Goal: Information Seeking & Learning: Compare options

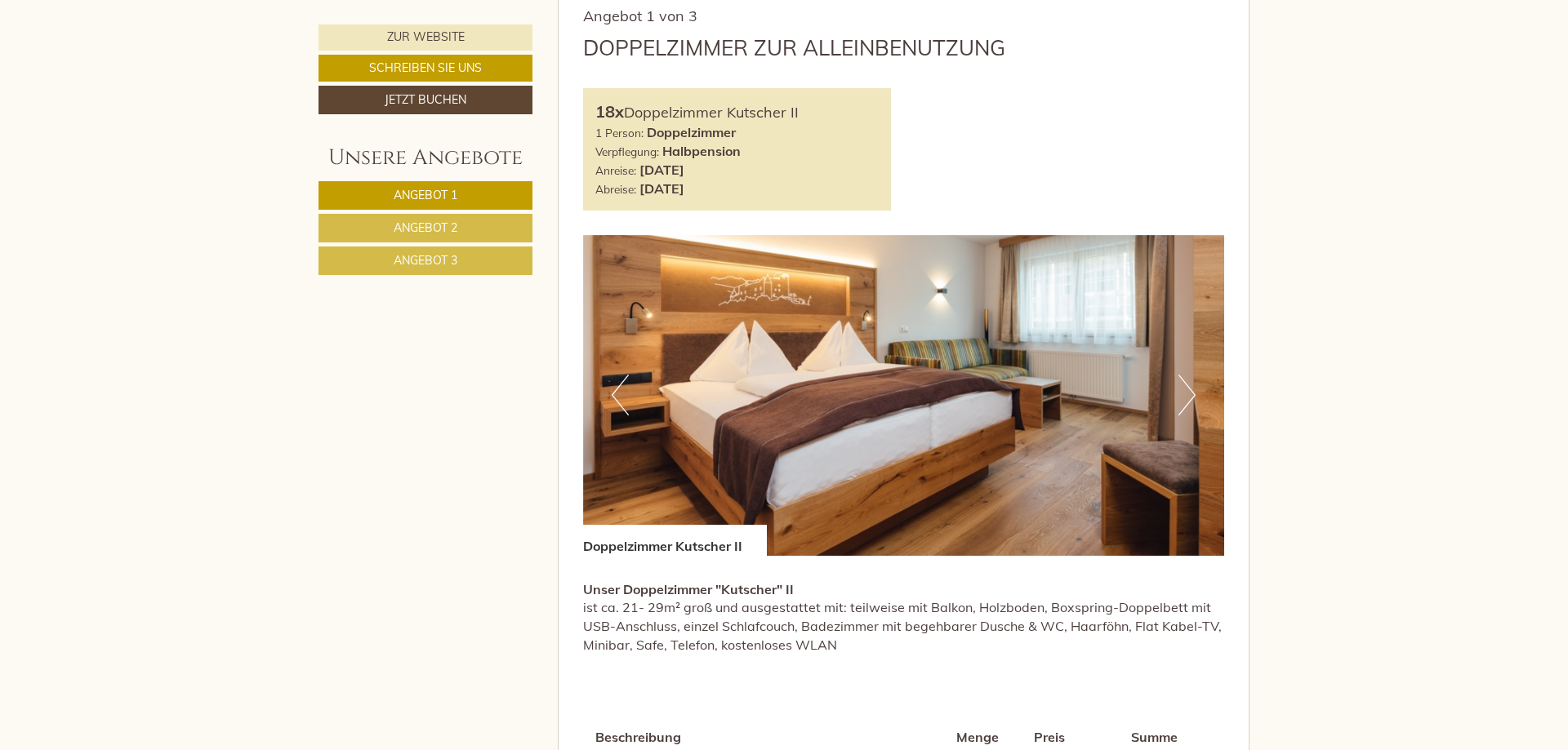
scroll to position [1249, 0]
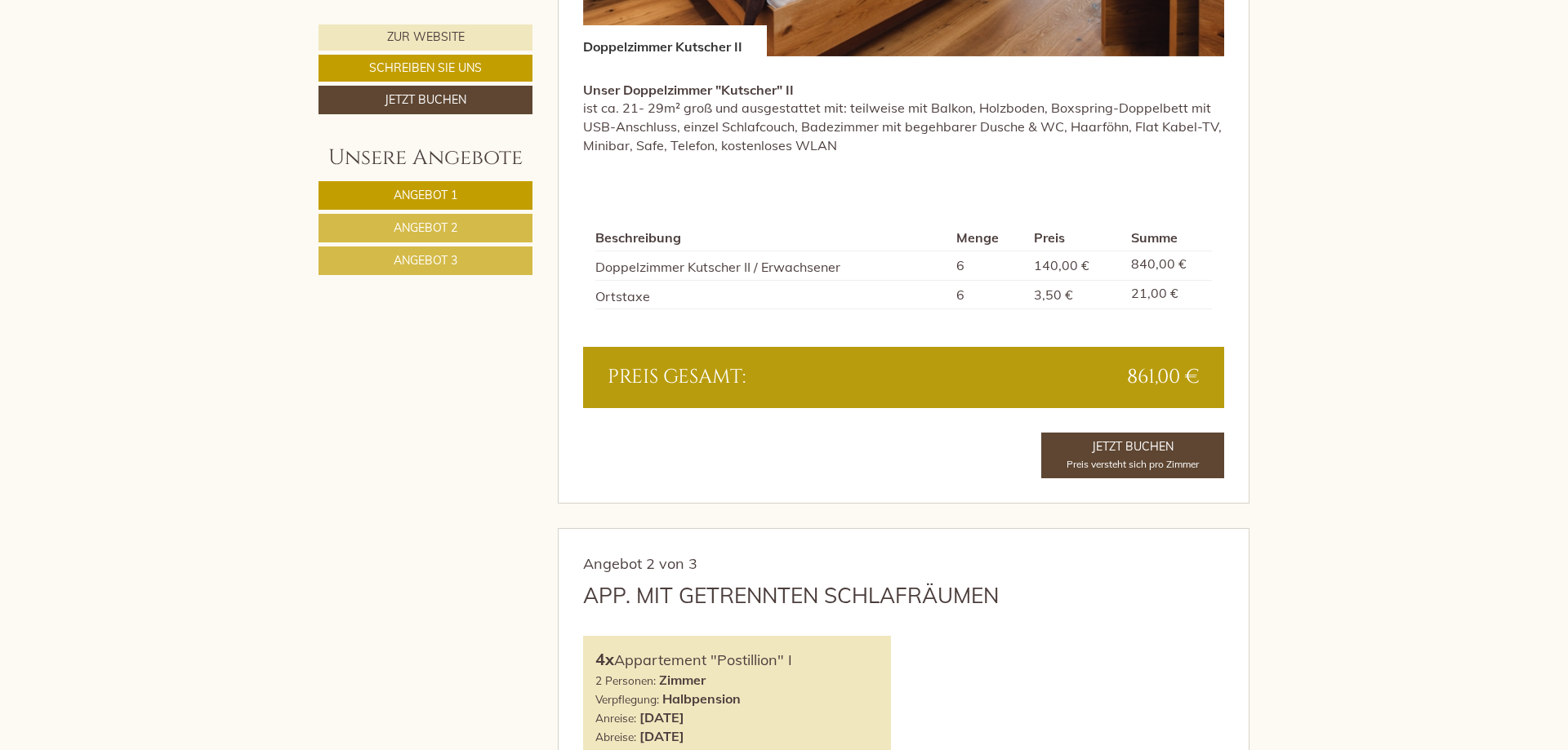
click at [485, 239] on link "Angebot 2" at bounding box center [424, 228] width 214 height 29
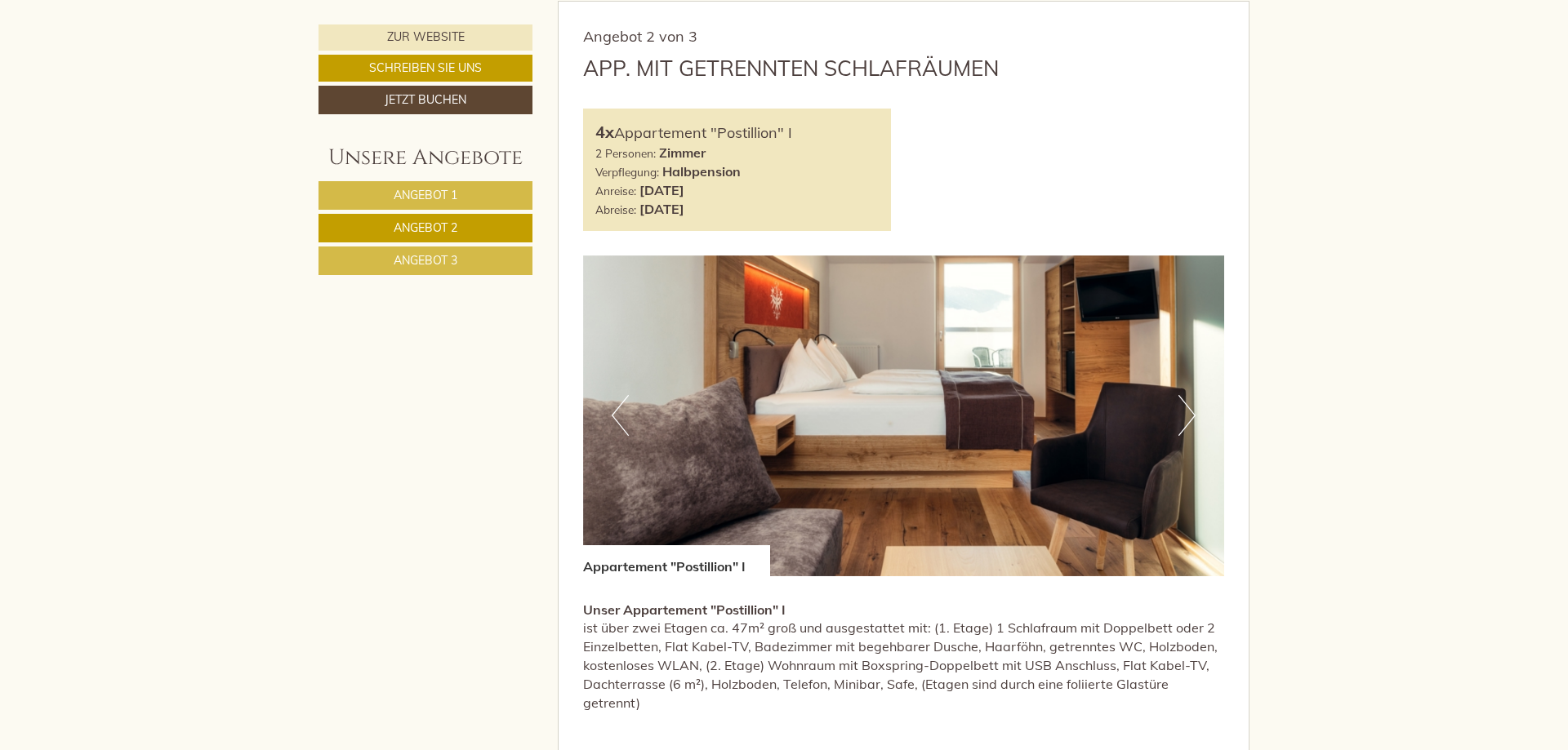
click at [488, 256] on link "Angebot 3" at bounding box center [424, 261] width 214 height 29
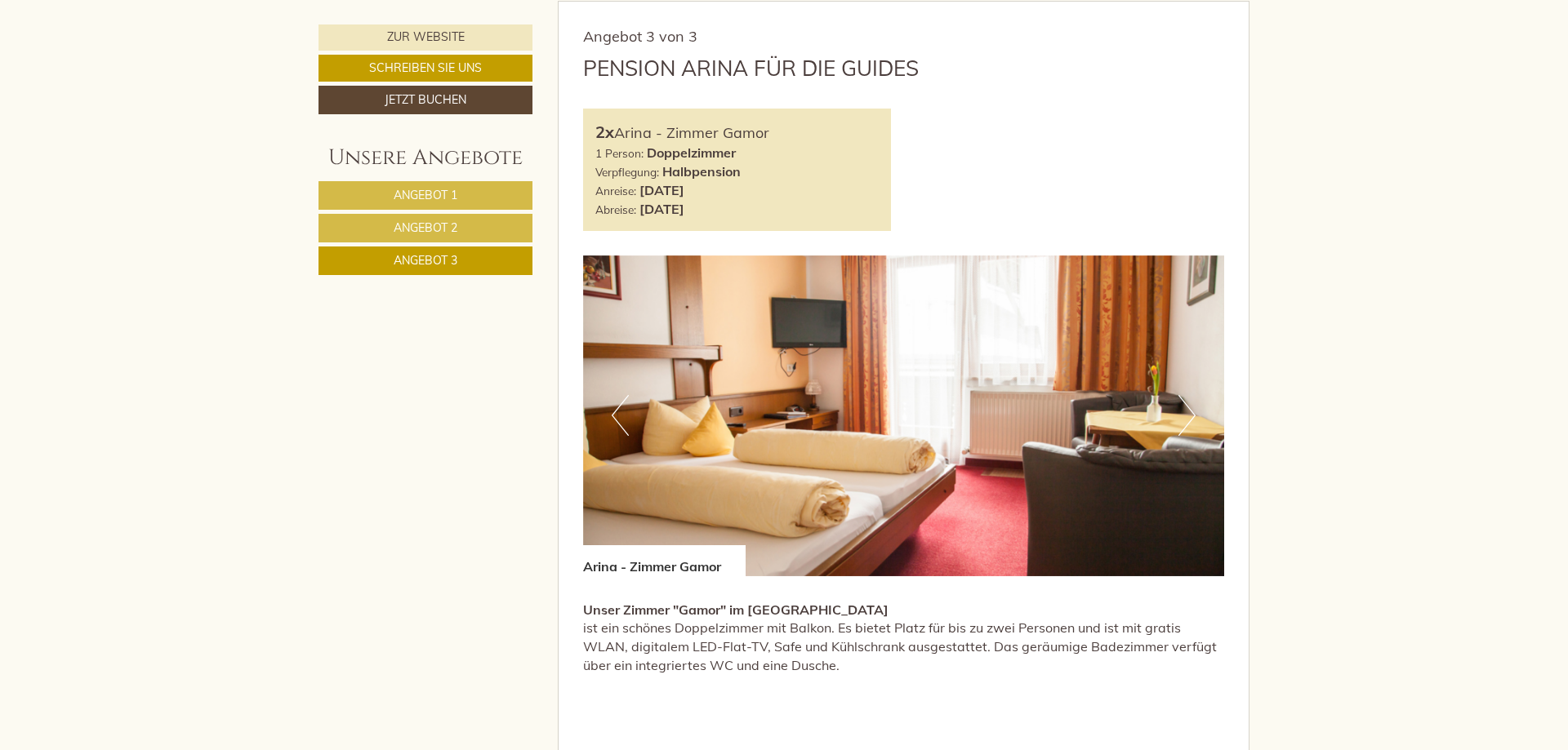
click at [468, 188] on link "Angebot 1" at bounding box center [424, 196] width 214 height 29
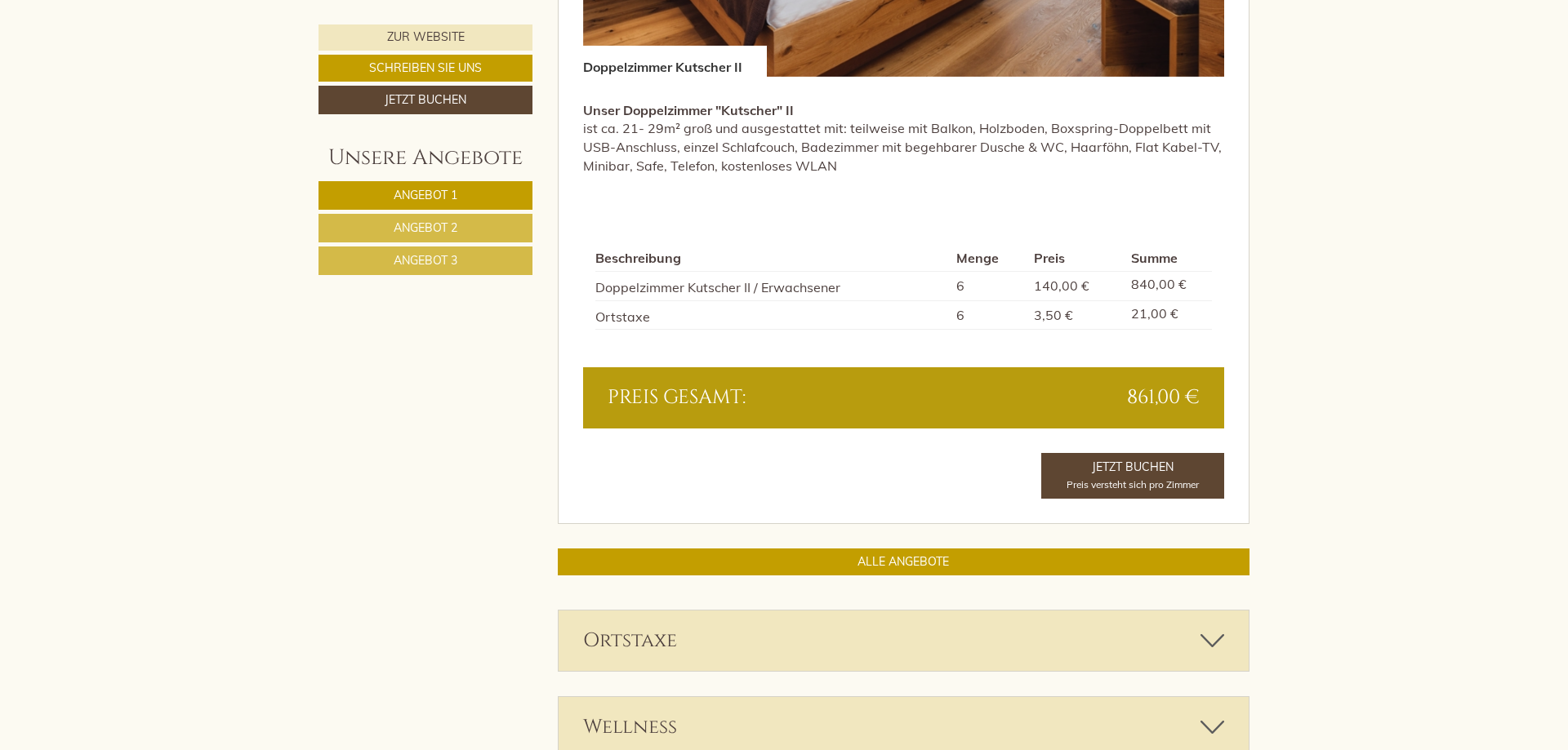
click at [466, 223] on link "Angebot 2" at bounding box center [424, 228] width 214 height 29
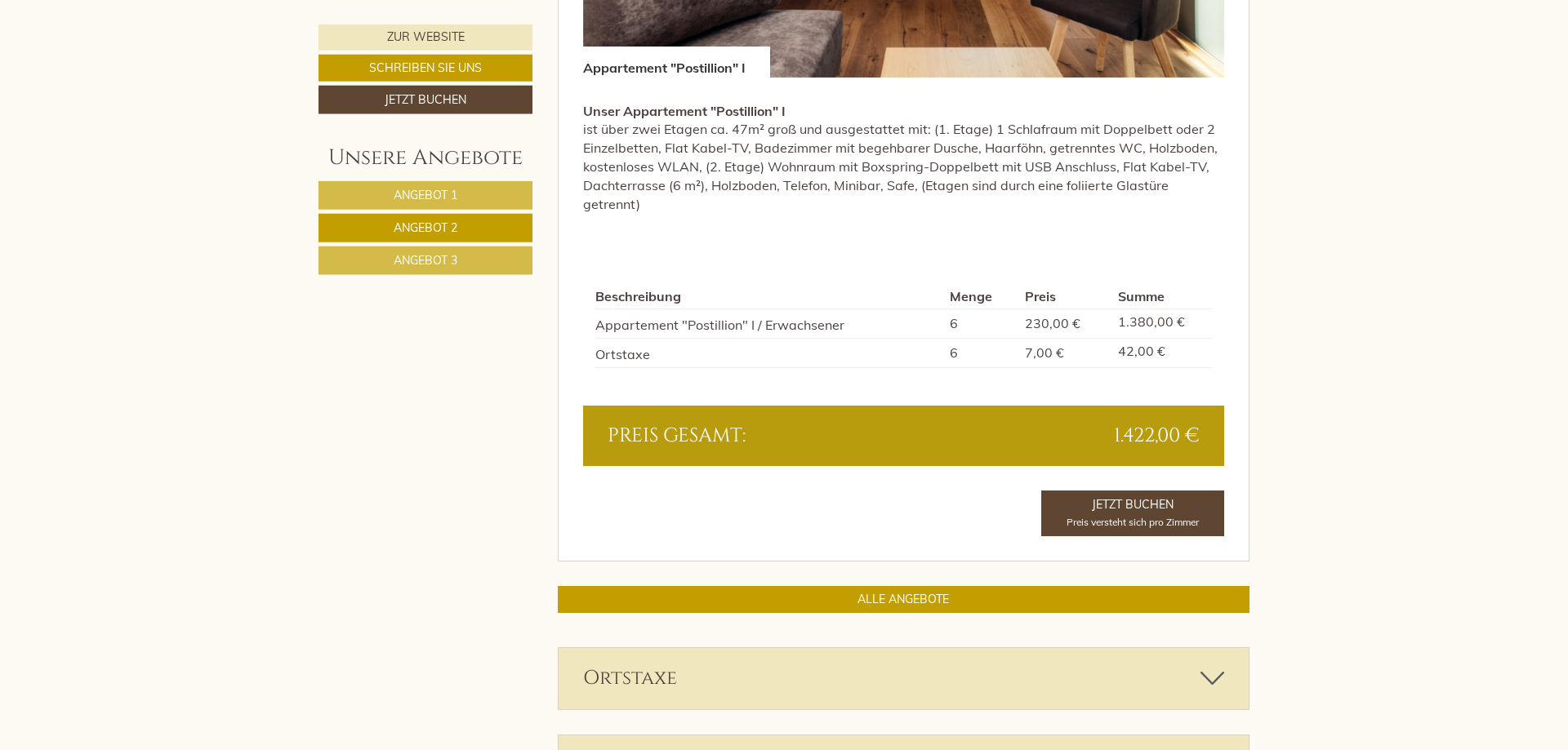
scroll to position [1478, 0]
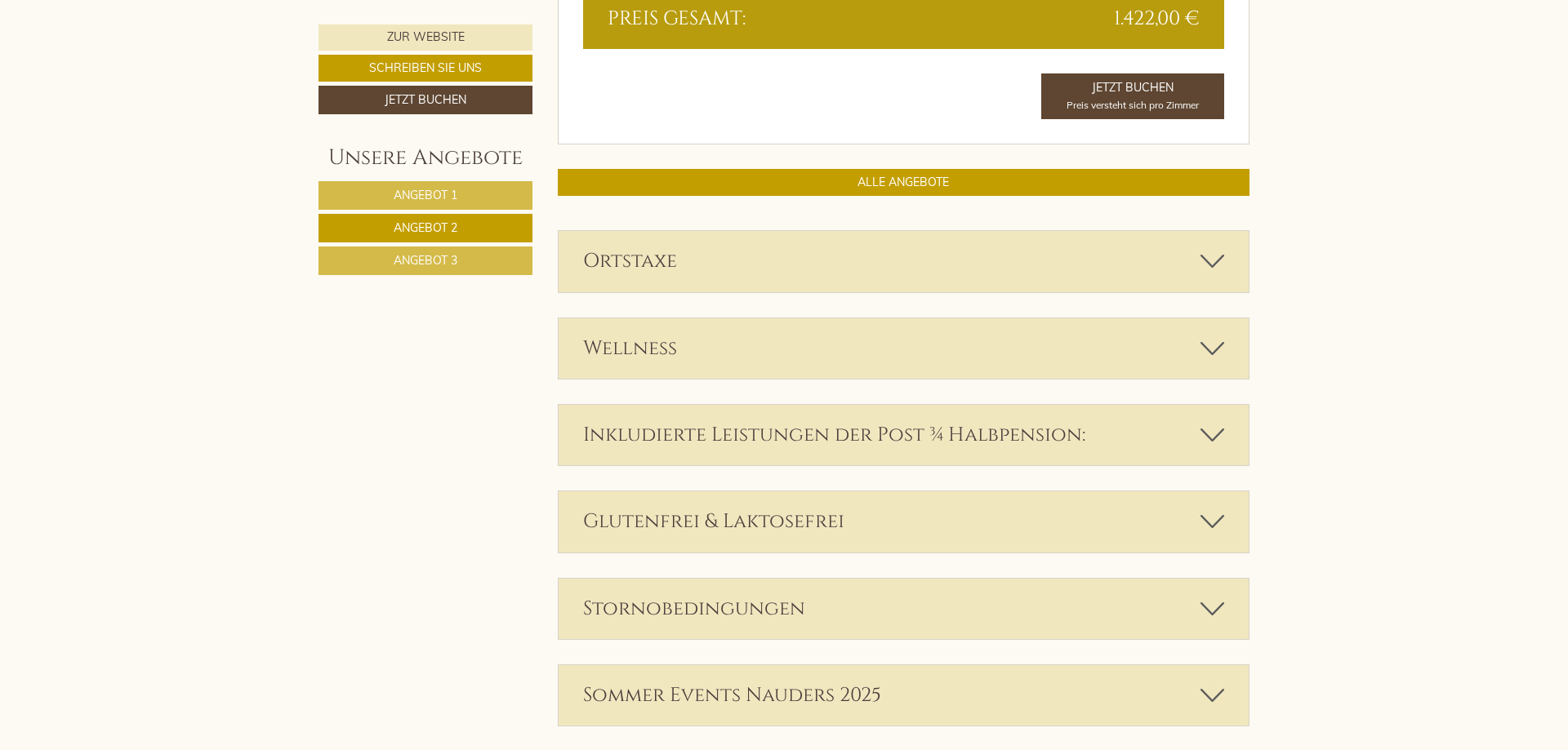
click at [526, 262] on link "Angebot 3" at bounding box center [424, 261] width 214 height 29
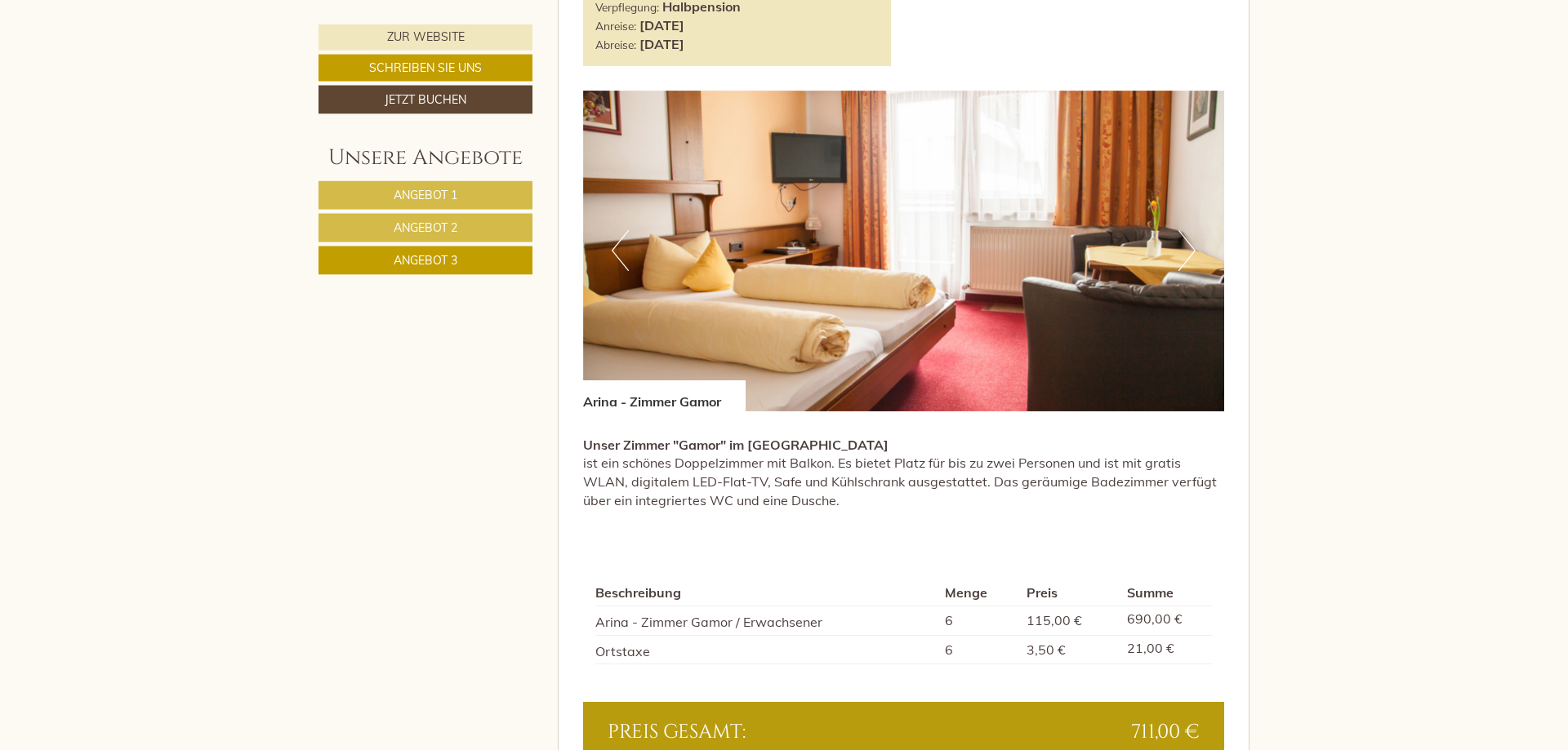
scroll to position [1145, 0]
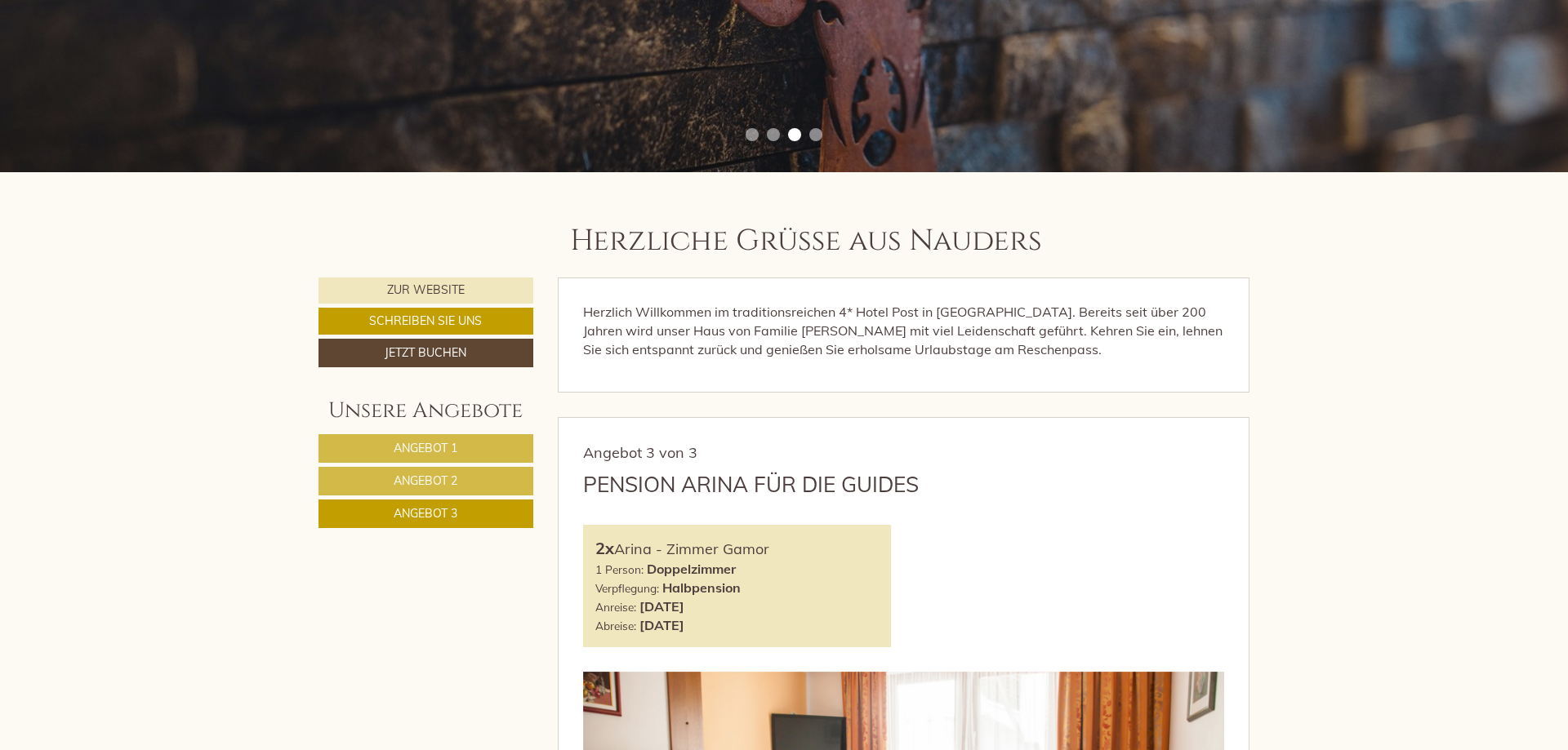
click at [474, 446] on link "Angebot 1" at bounding box center [425, 449] width 214 height 29
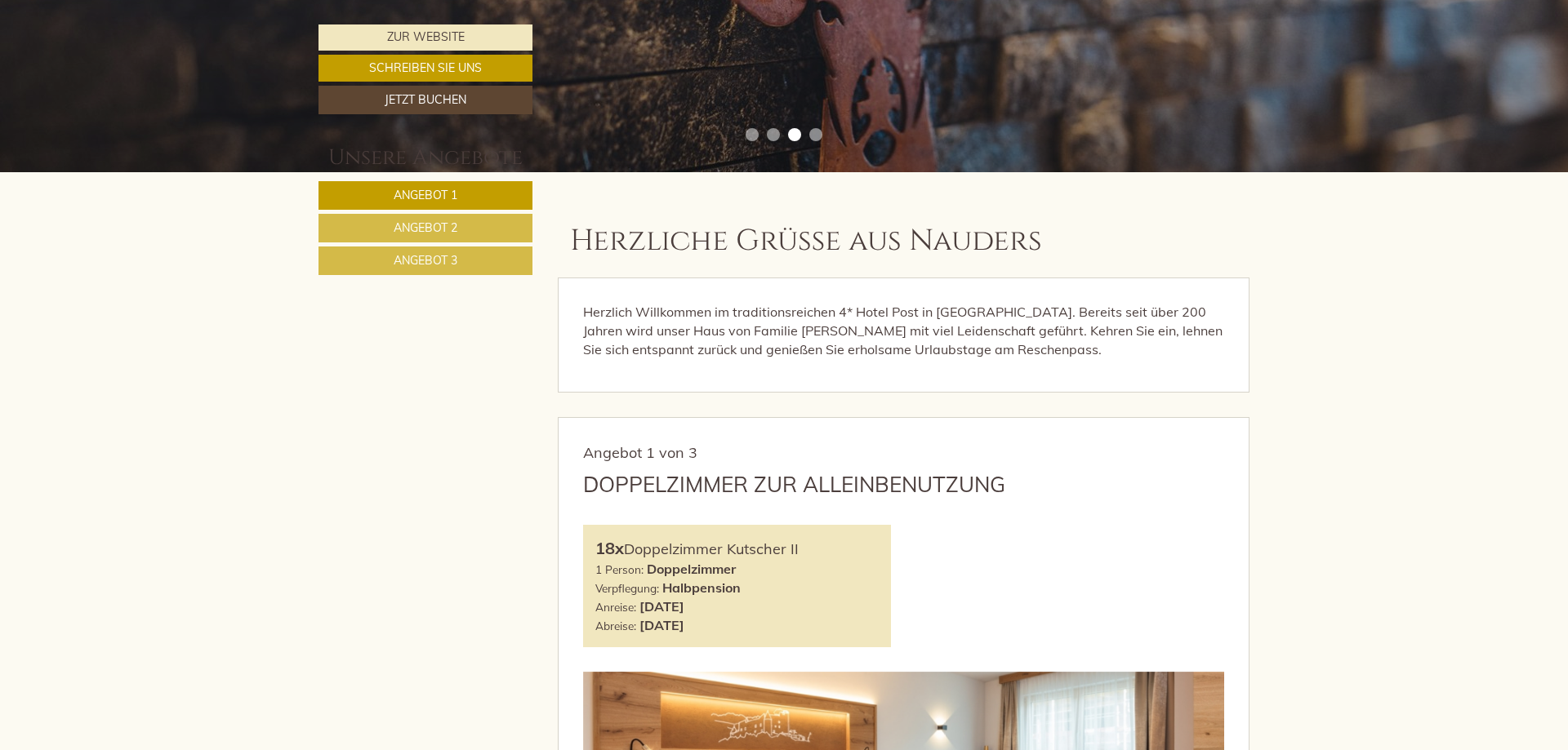
scroll to position [979, 0]
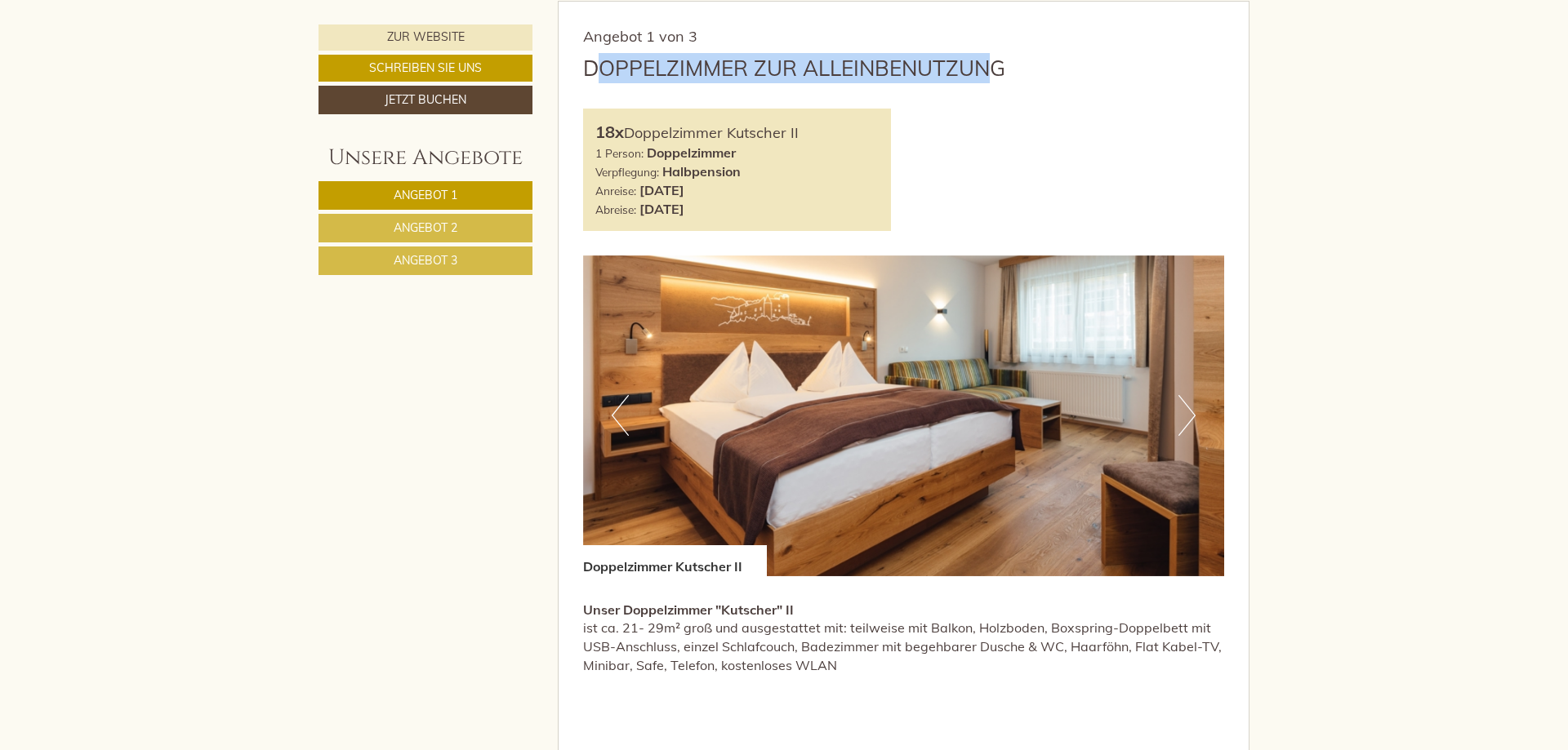
drag, startPoint x: 593, startPoint y: 61, endPoint x: 988, endPoint y: 69, distance: 395.1
click at [988, 69] on div "Doppelzimmer zur Alleinbenutzung" at bounding box center [794, 68] width 422 height 30
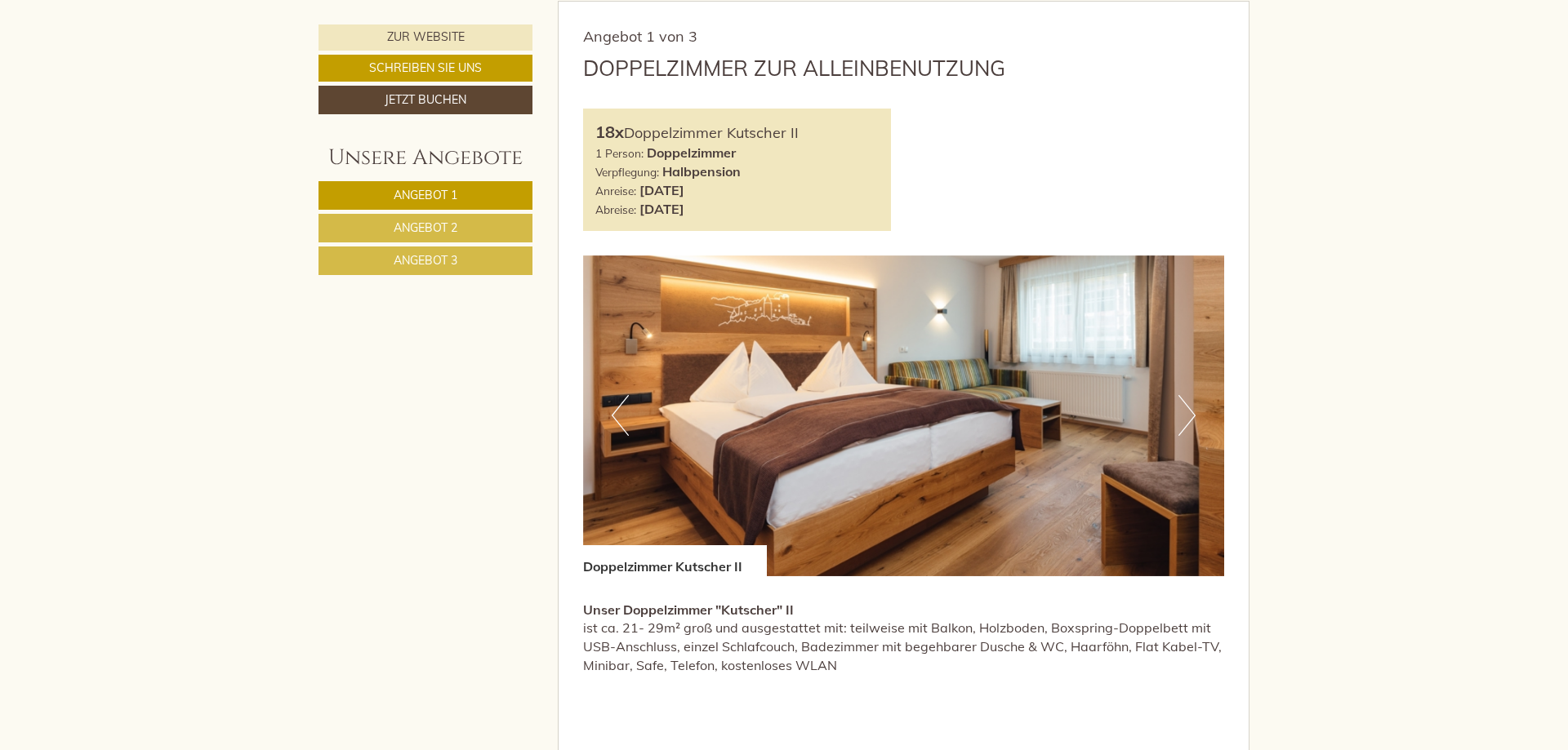
click at [998, 69] on div "Doppelzimmer zur Alleinbenutzung" at bounding box center [794, 68] width 422 height 30
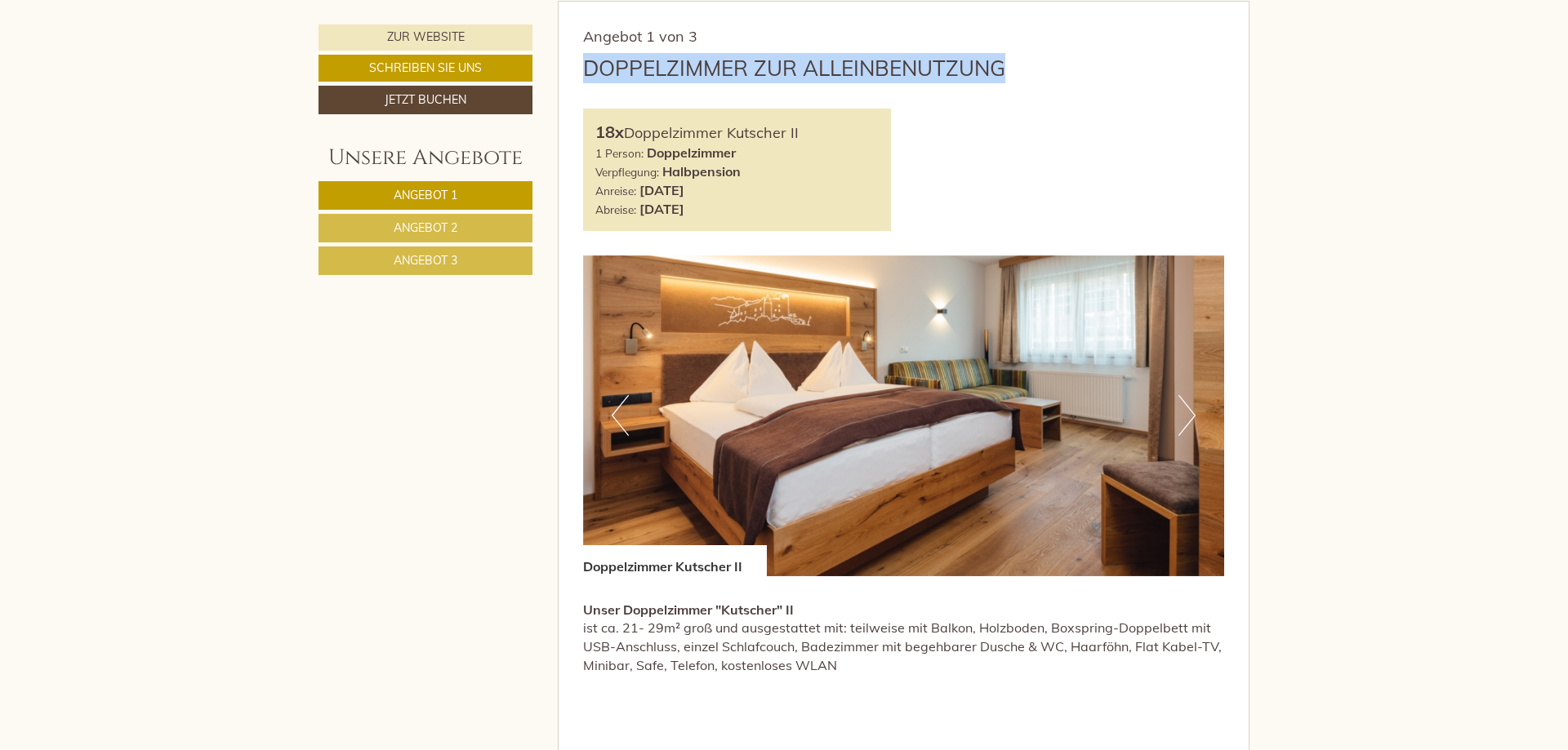
drag, startPoint x: 1005, startPoint y: 69, endPoint x: 589, endPoint y: 63, distance: 416.0
click at [589, 63] on div "Doppelzimmer zur Alleinbenutzung" at bounding box center [904, 68] width 641 height 30
copy div "Doppelzimmer zur Alleinbenutzung"
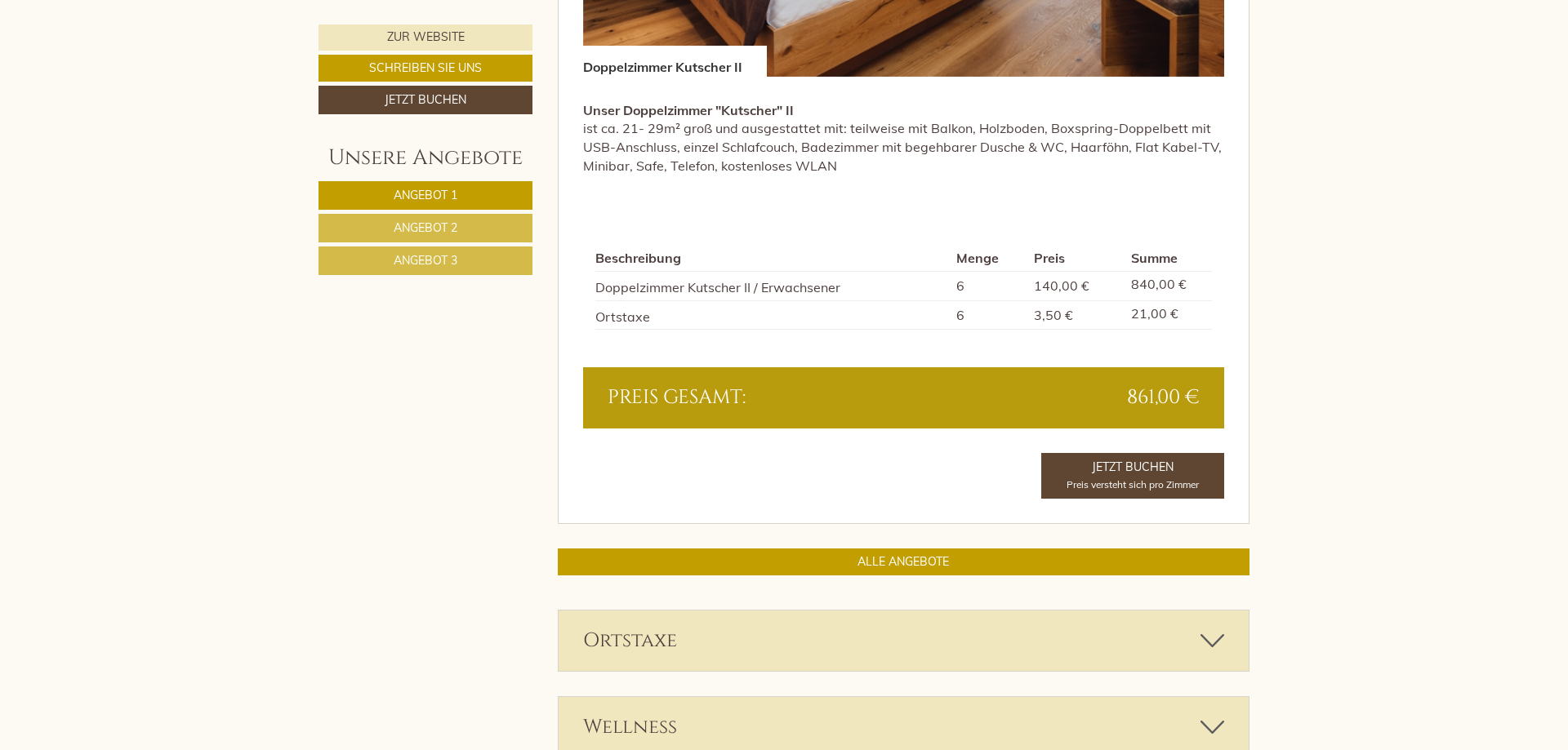
click at [476, 230] on link "Angebot 2" at bounding box center [424, 228] width 214 height 29
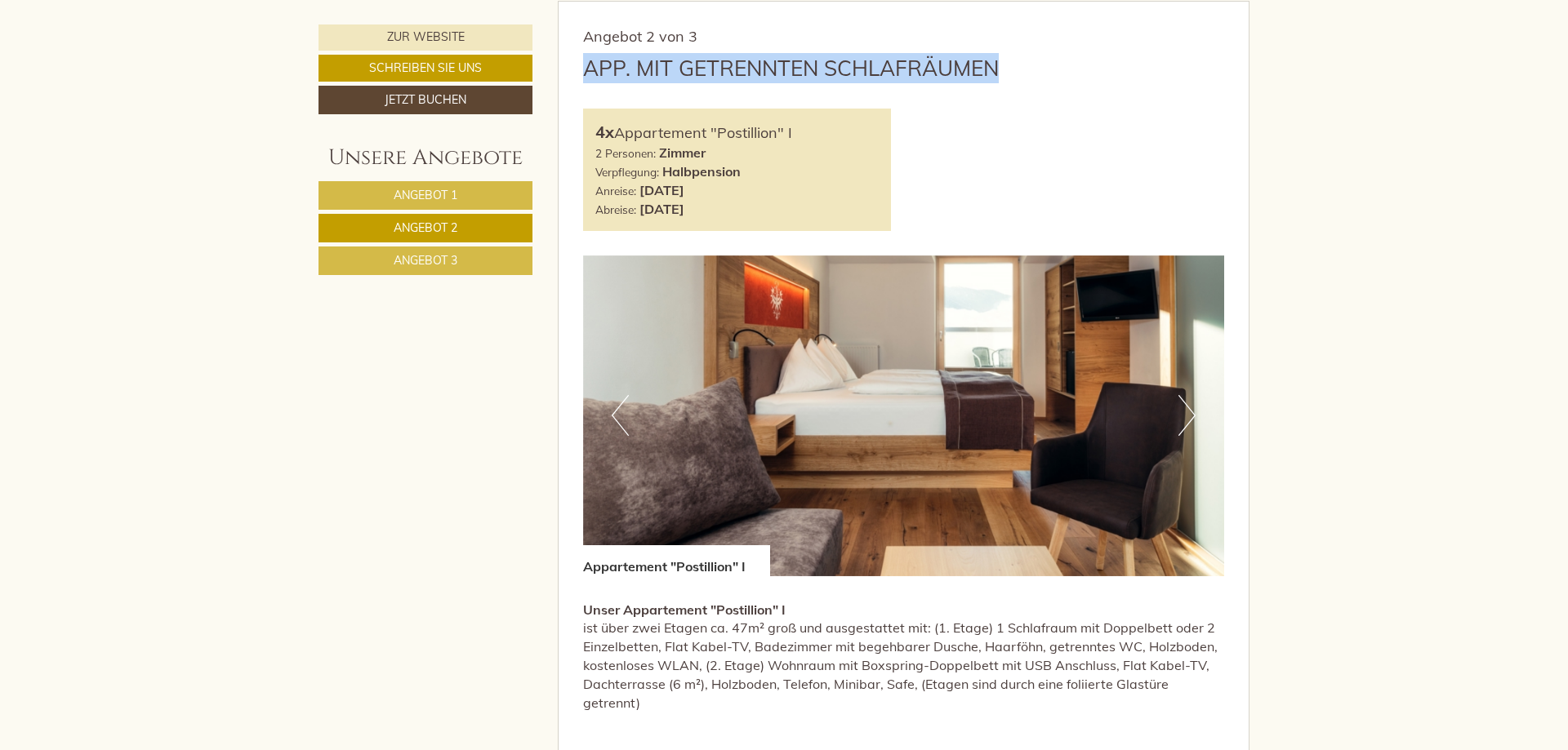
drag, startPoint x: 789, startPoint y: 73, endPoint x: 998, endPoint y: 62, distance: 209.3
click at [998, 62] on div "Angebot 2 von 3 App. mit getrennten Schlafräumen 4x Appartement "Postillion" I …" at bounding box center [904, 531] width 691 height 1059
copy div "App. mit getrennten Schlafräumen"
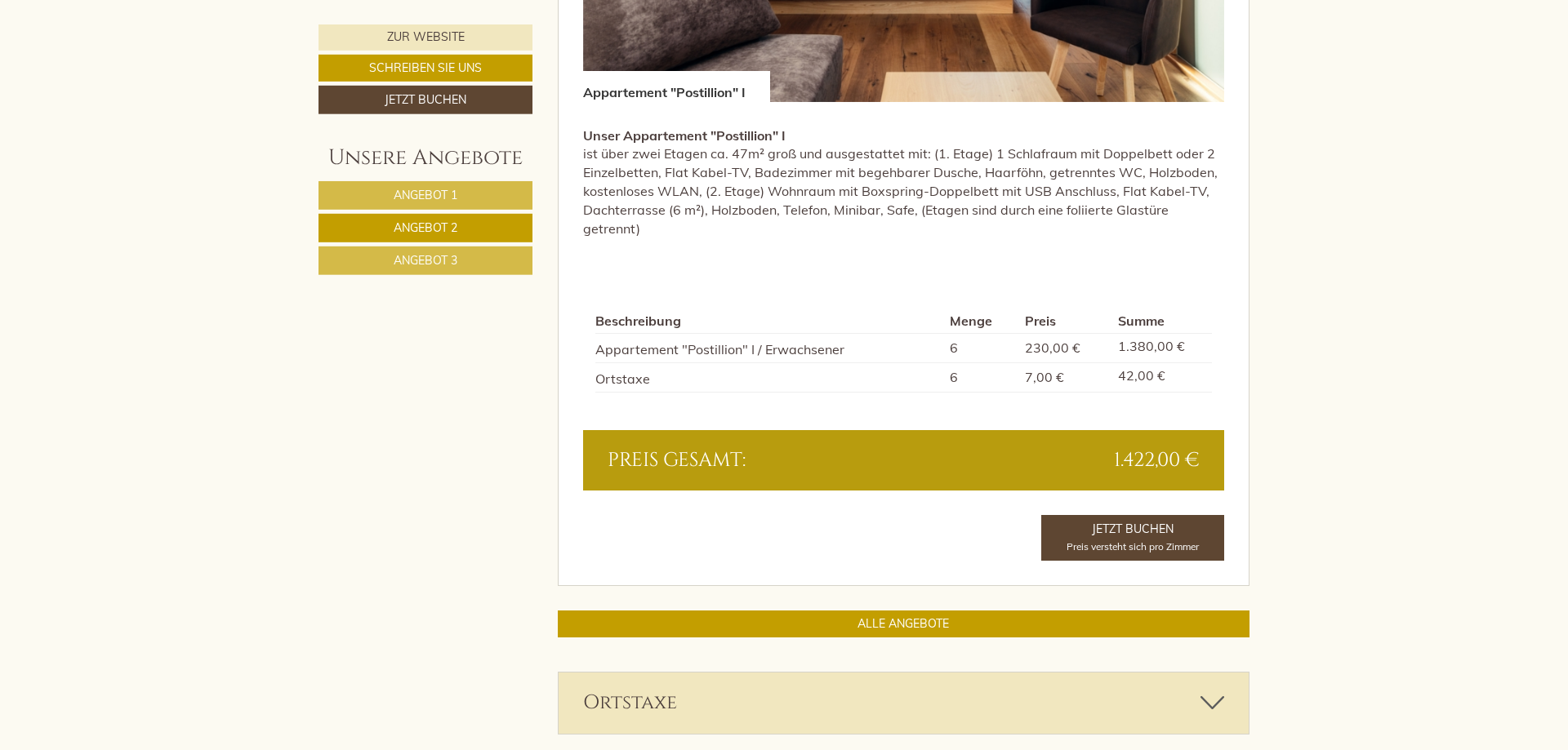
scroll to position [1478, 0]
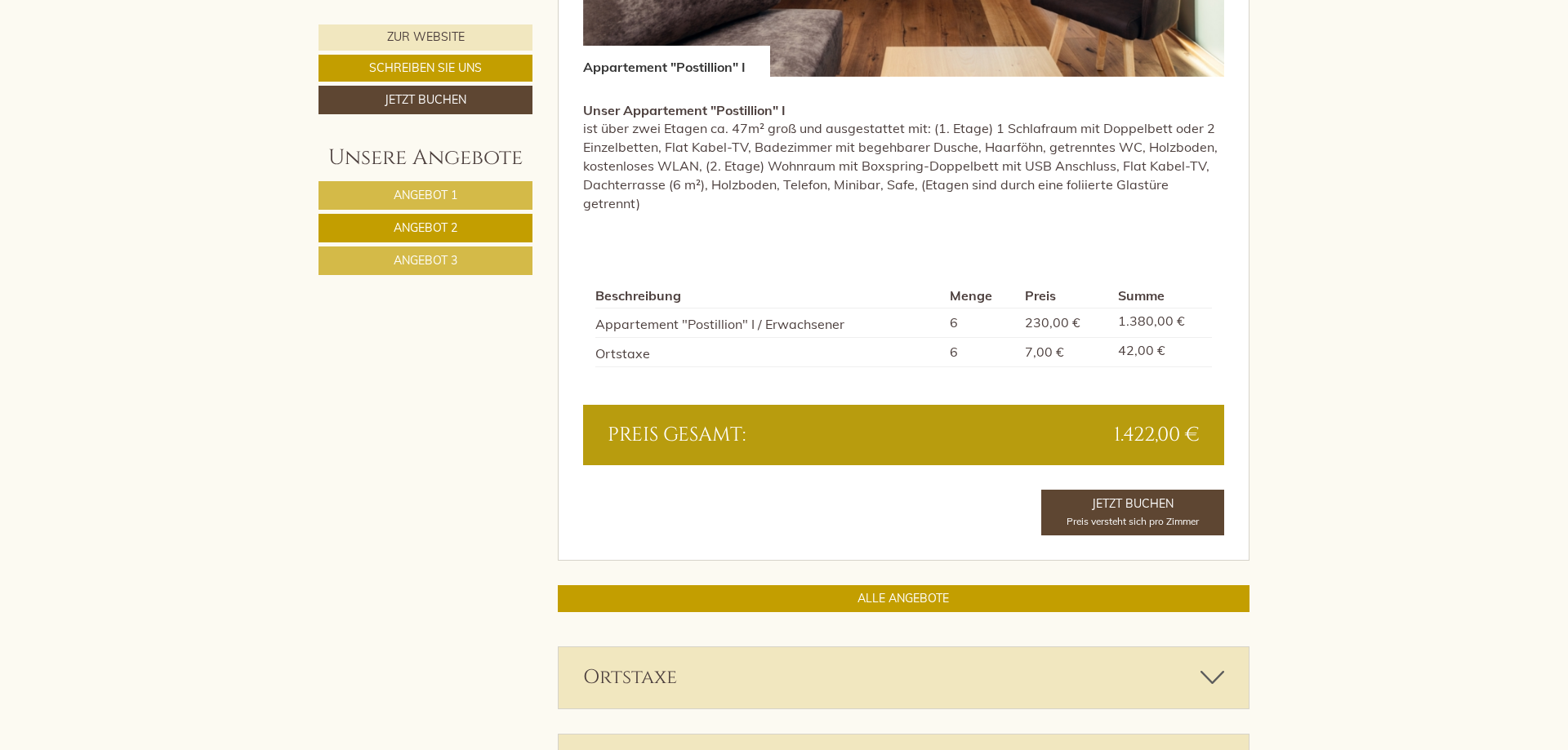
click at [435, 261] on span "Angebot 3" at bounding box center [424, 260] width 63 height 14
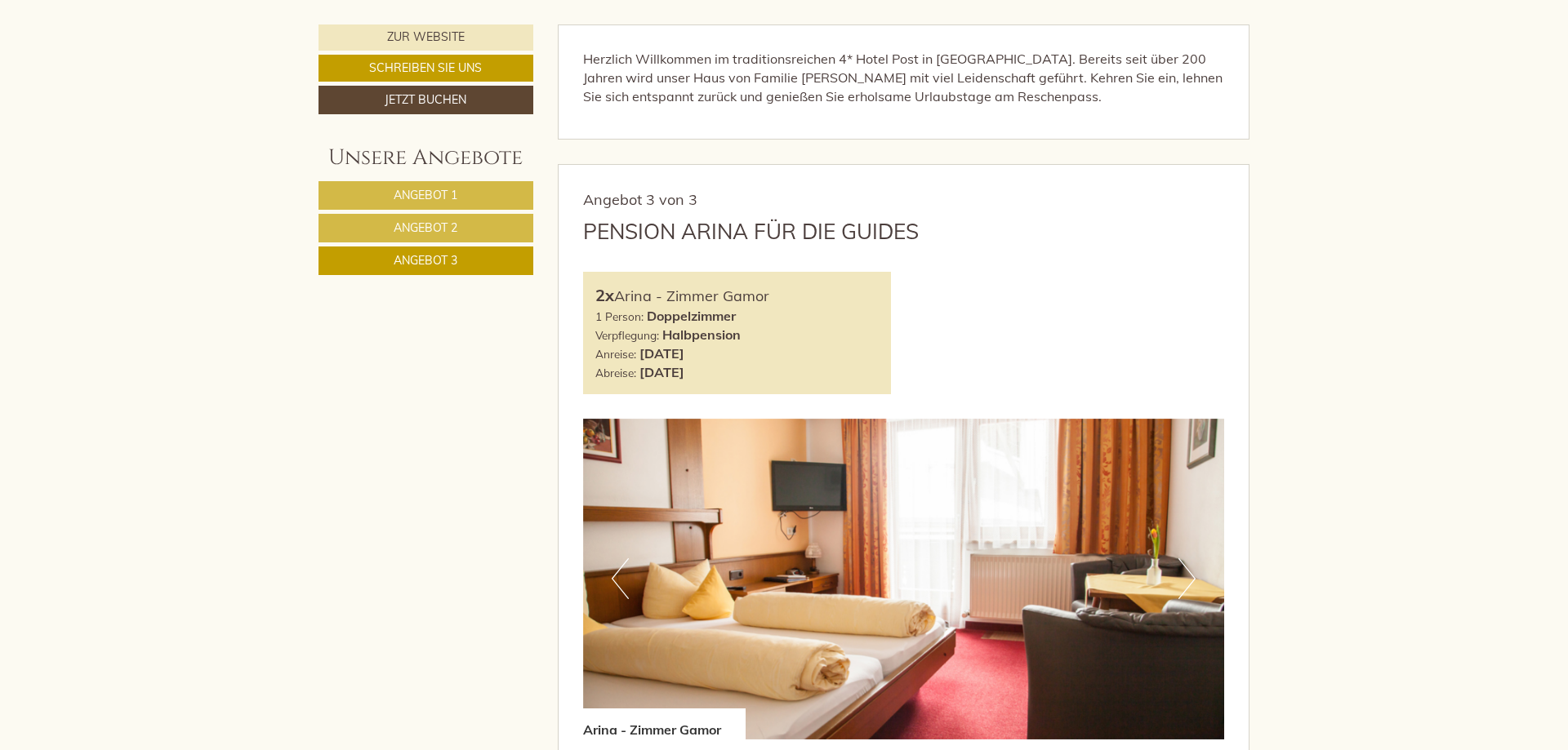
scroll to position [812, 0]
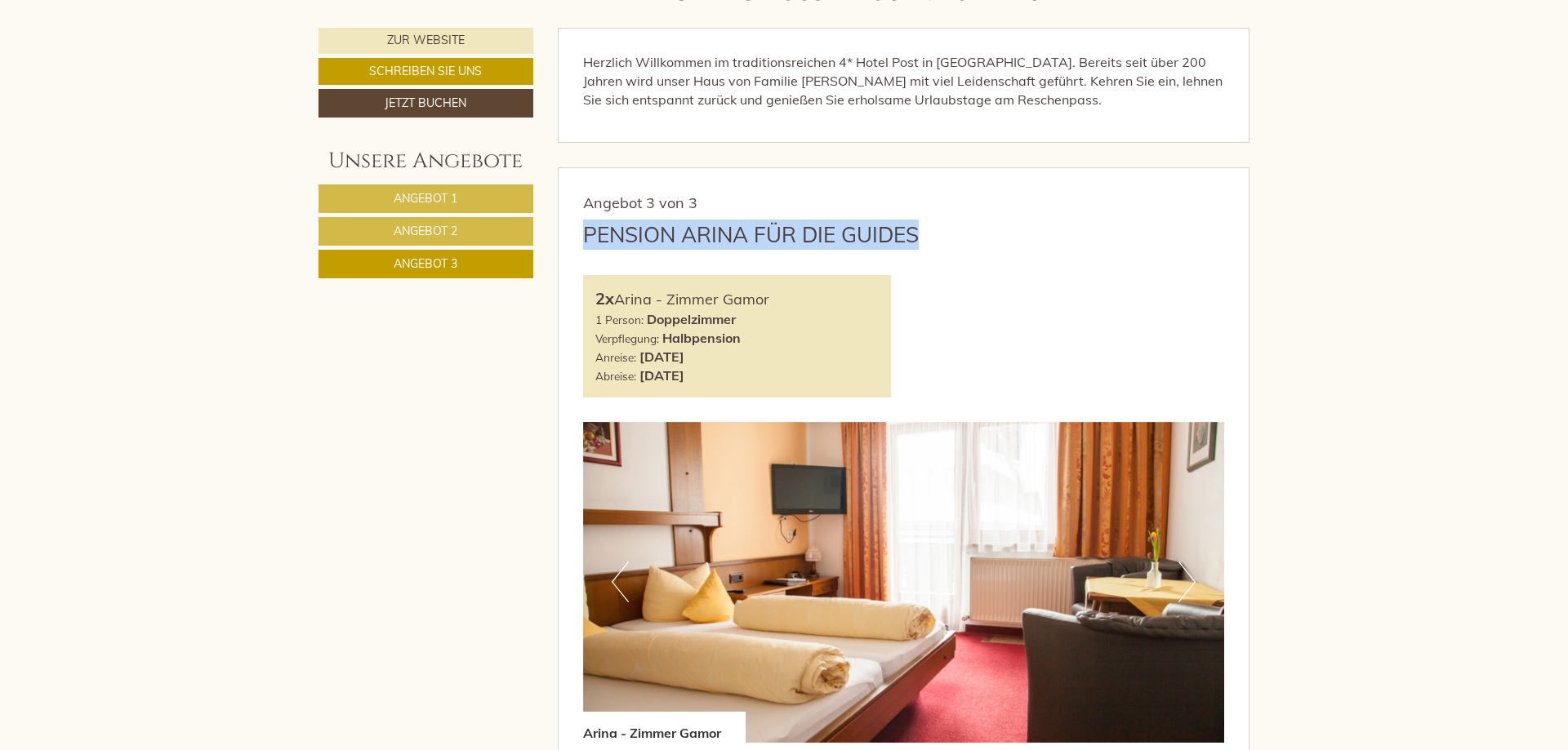
drag, startPoint x: 586, startPoint y: 237, endPoint x: 895, endPoint y: 234, distance: 309.0
click at [931, 237] on div "Pension Arina für die Guides" at bounding box center [904, 235] width 641 height 30
copy div "Pension Arina für die Guides"
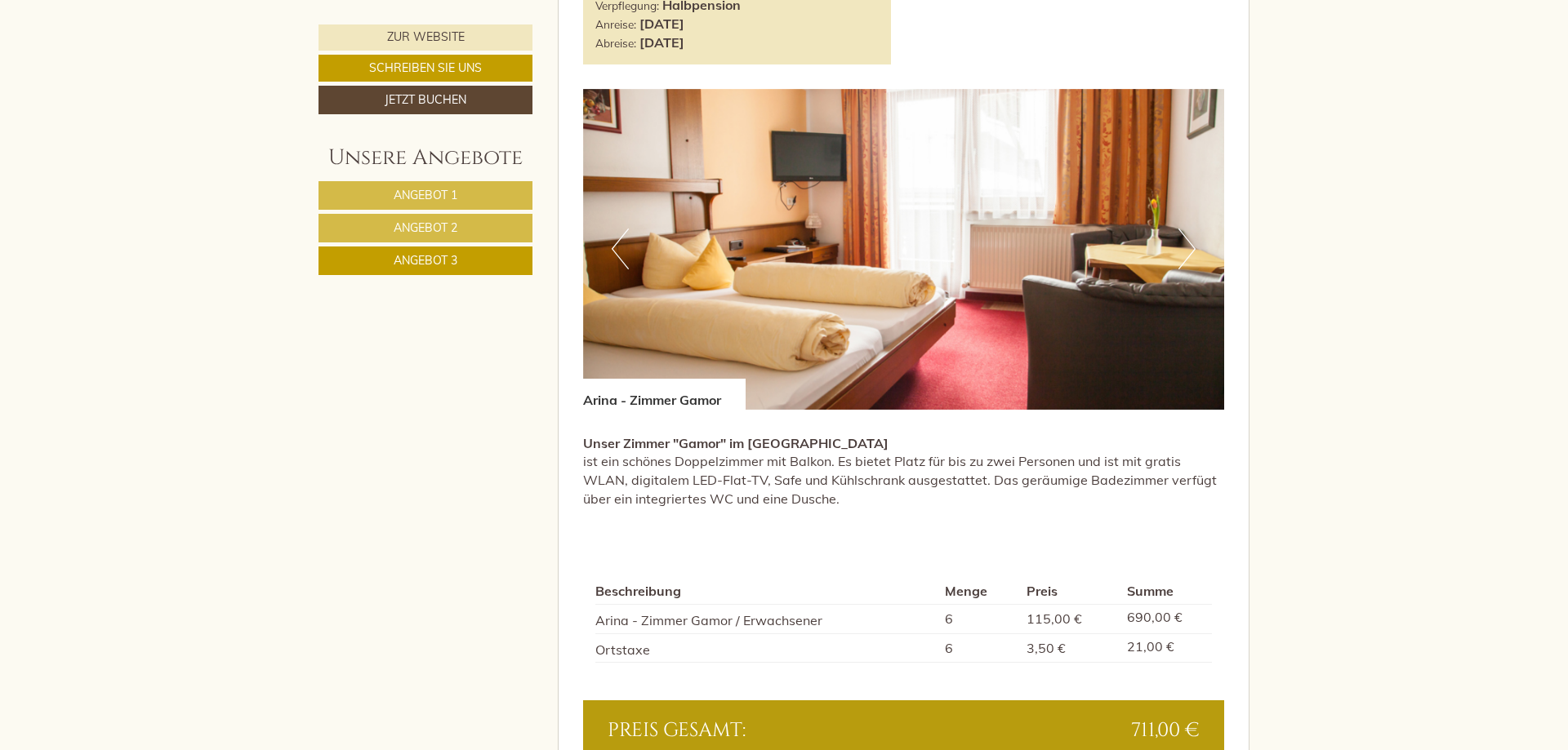
scroll to position [1478, 0]
